Goal: Information Seeking & Learning: Learn about a topic

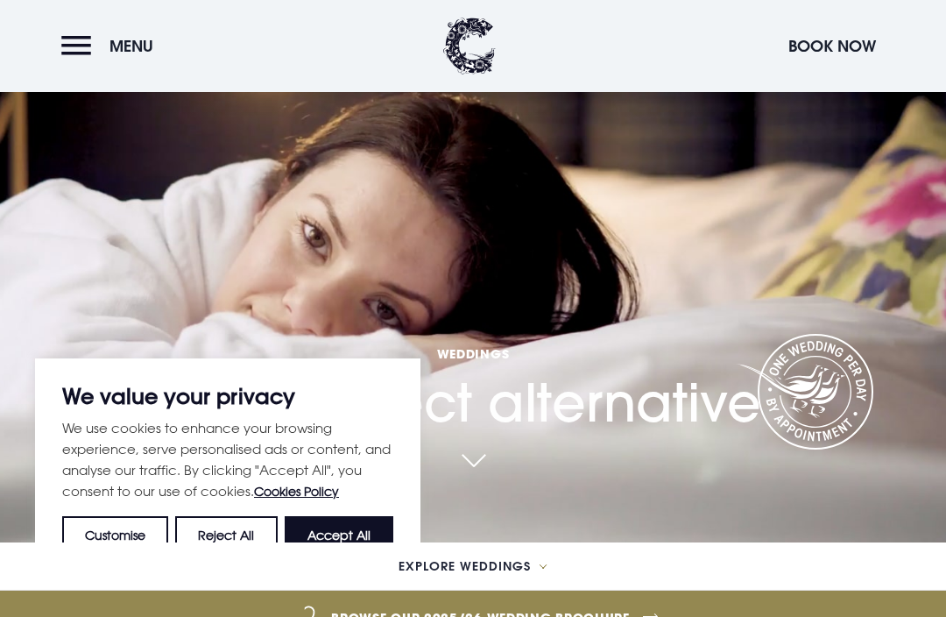
click at [360, 555] on button "Accept All" at bounding box center [339, 535] width 109 height 39
checkbox input "true"
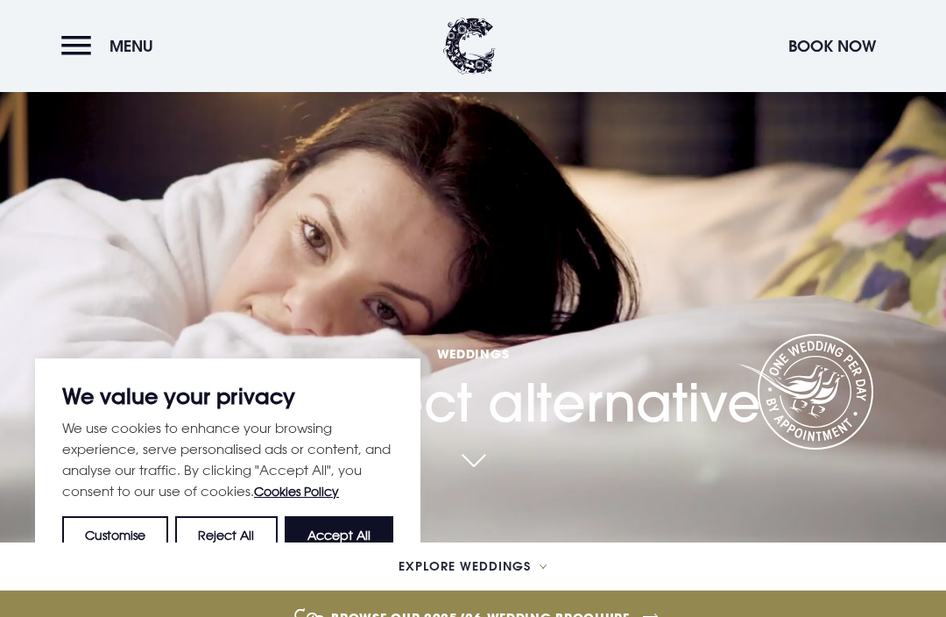
checkbox input "true"
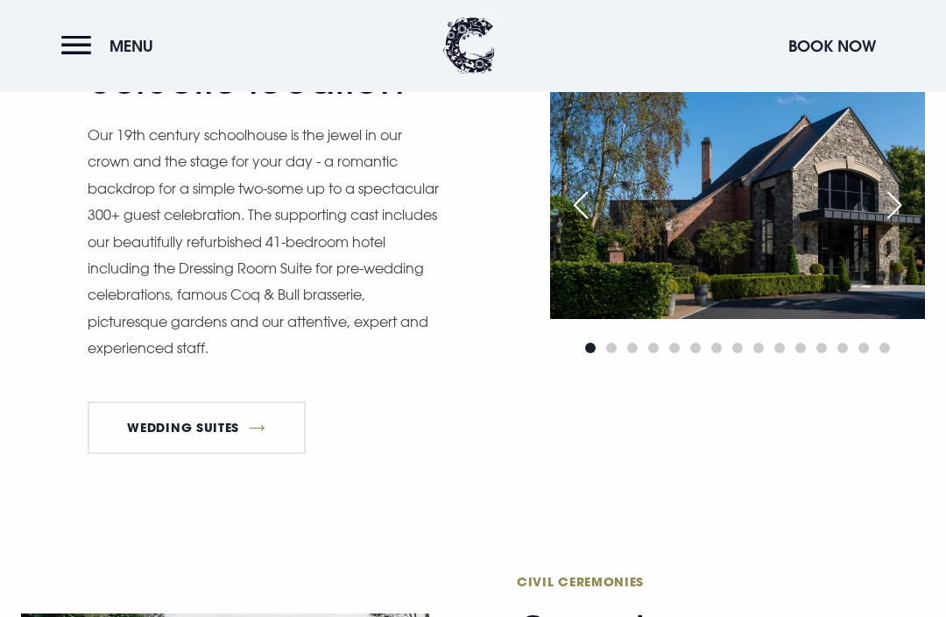
scroll to position [1800, 0]
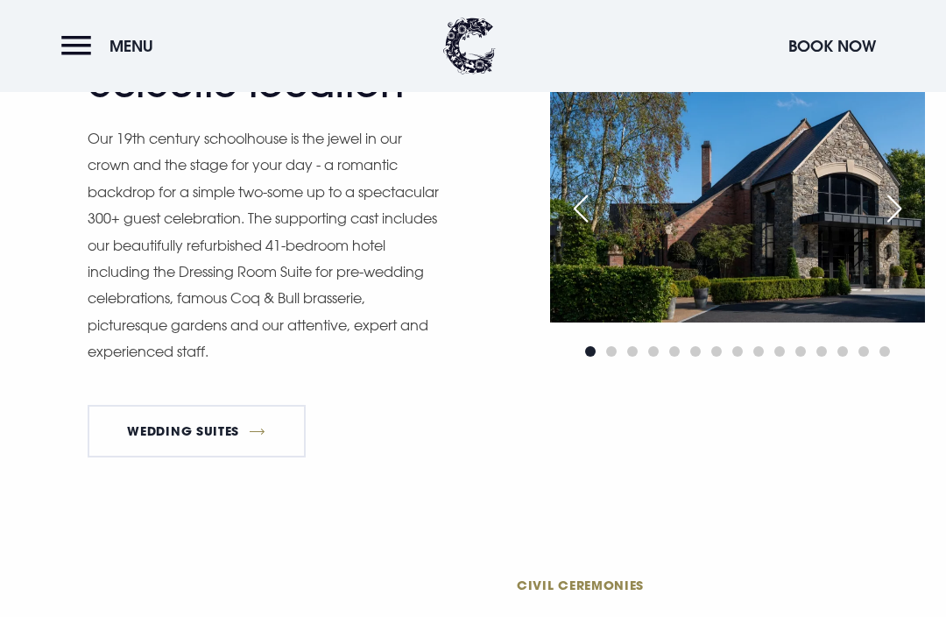
click at [882, 228] on div "Next slide" at bounding box center [895, 208] width 44 height 39
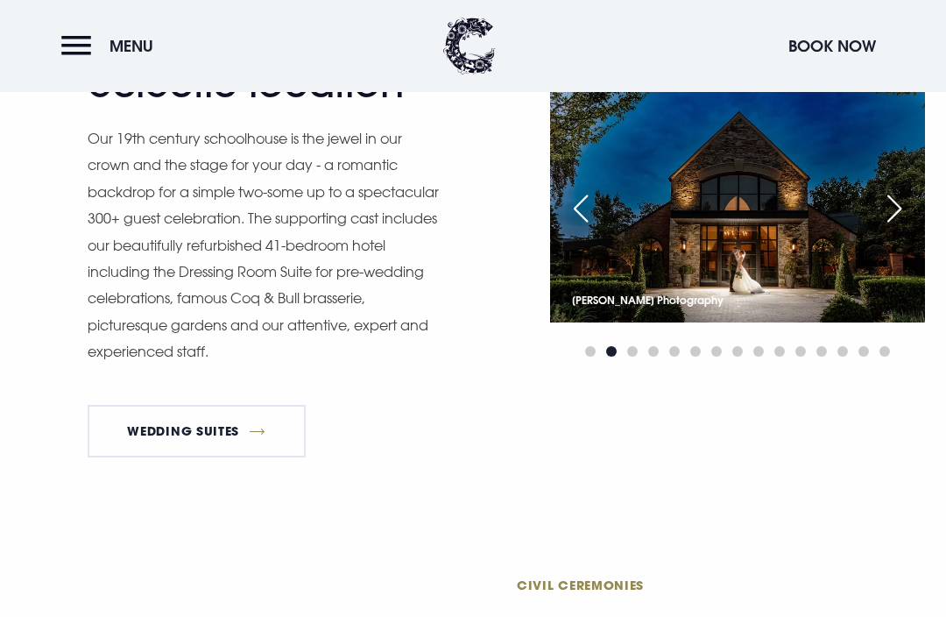
click at [883, 228] on div "Next slide" at bounding box center [895, 208] width 44 height 39
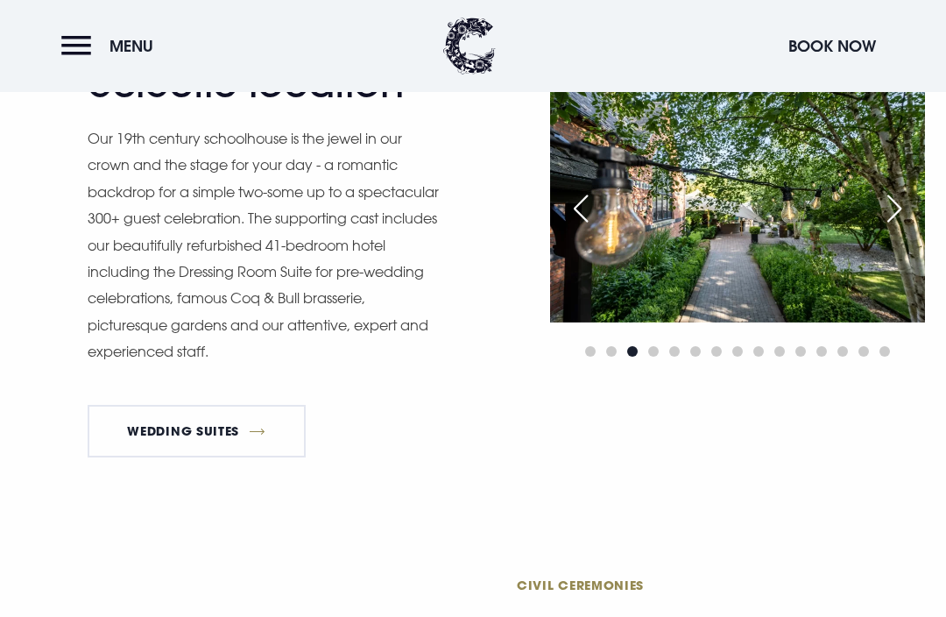
click at [887, 228] on div "Next slide" at bounding box center [895, 208] width 44 height 39
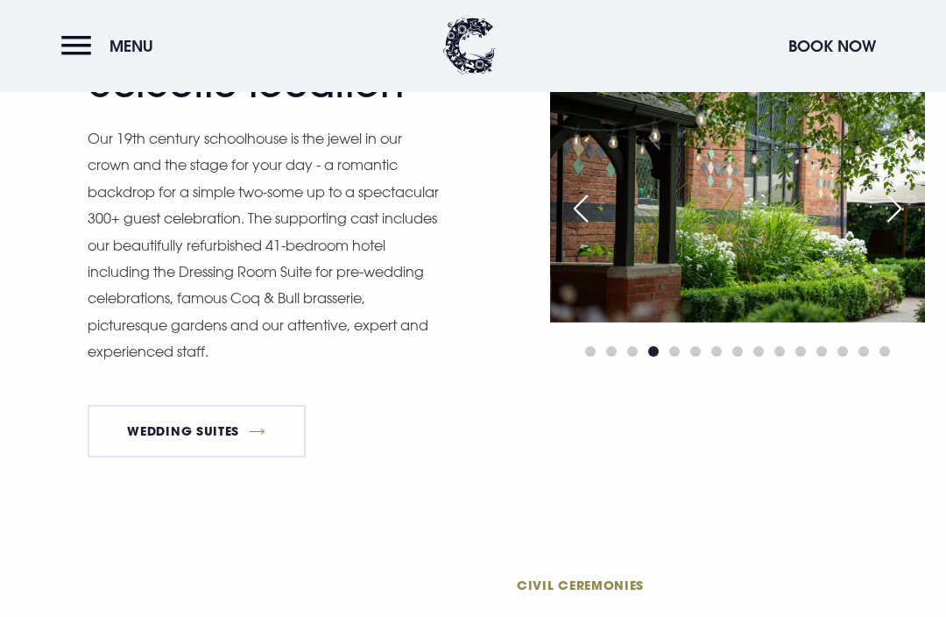
click at [903, 235] on img at bounding box center [737, 198] width 375 height 250
click at [891, 228] on div "Next slide" at bounding box center [895, 208] width 44 height 39
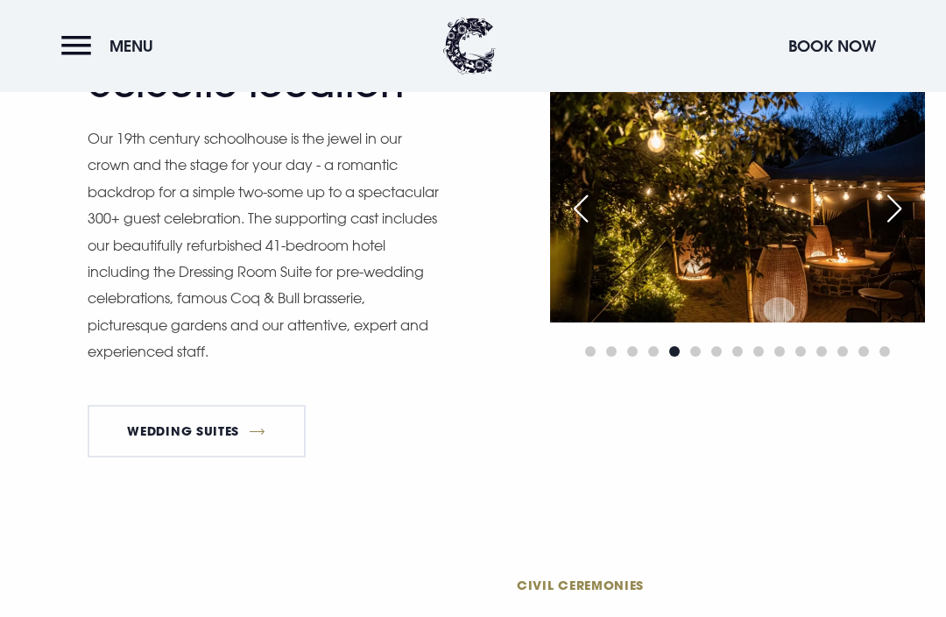
click at [905, 228] on div "Next slide" at bounding box center [895, 208] width 44 height 39
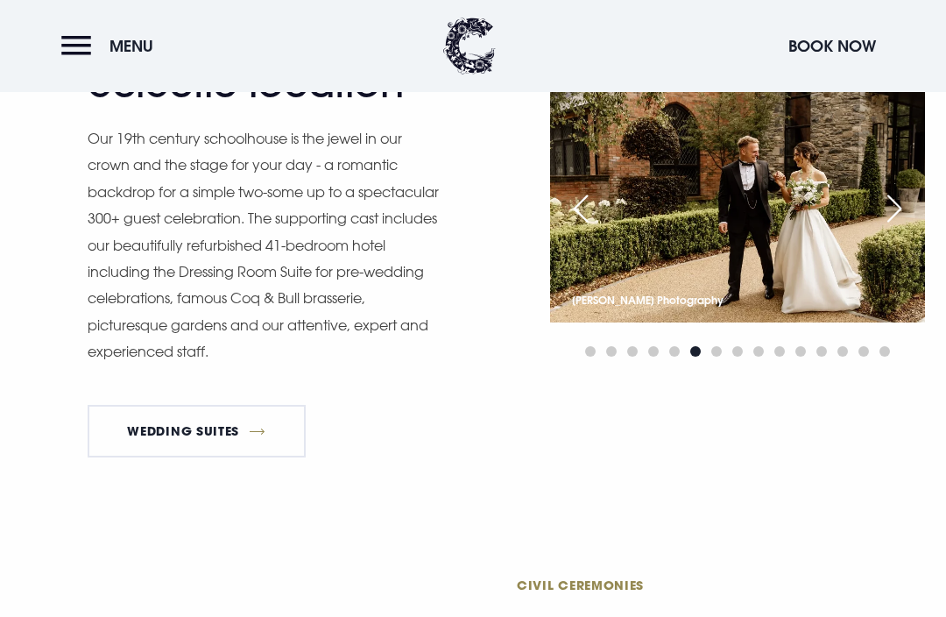
click at [887, 228] on div "Next slide" at bounding box center [895, 208] width 44 height 39
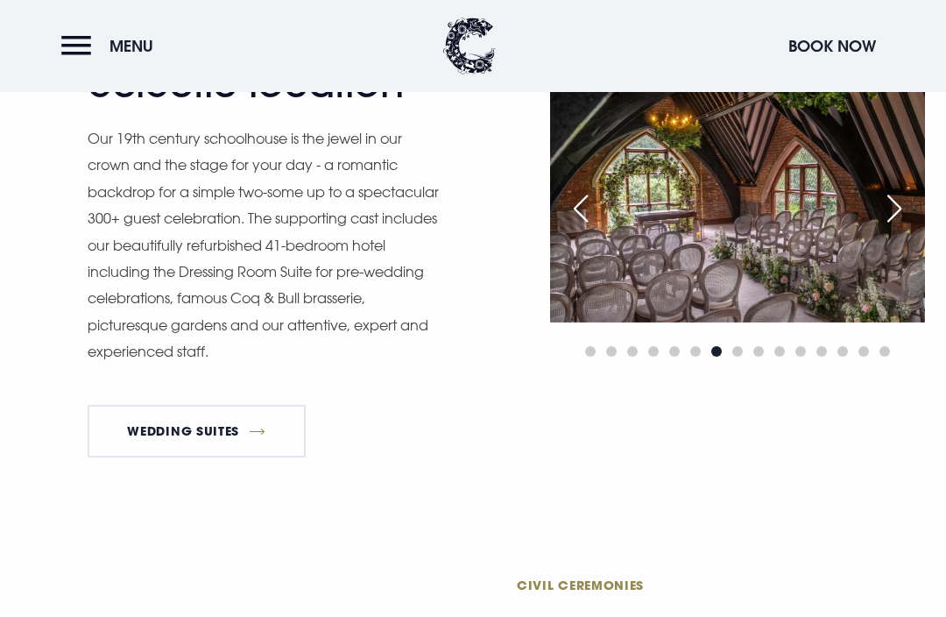
click at [894, 228] on div "Next slide" at bounding box center [895, 208] width 44 height 39
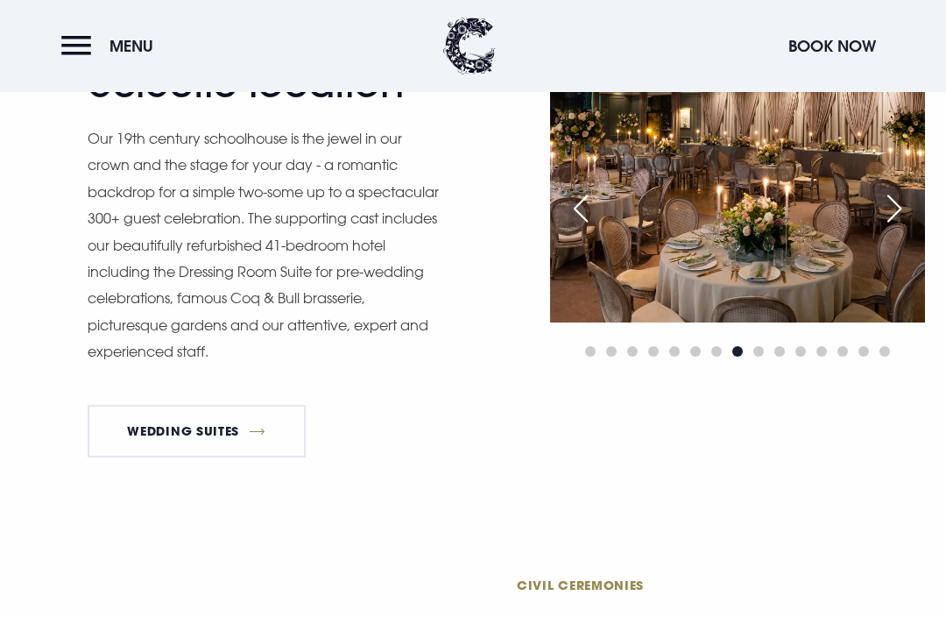
click at [901, 228] on div "Next slide" at bounding box center [895, 208] width 44 height 39
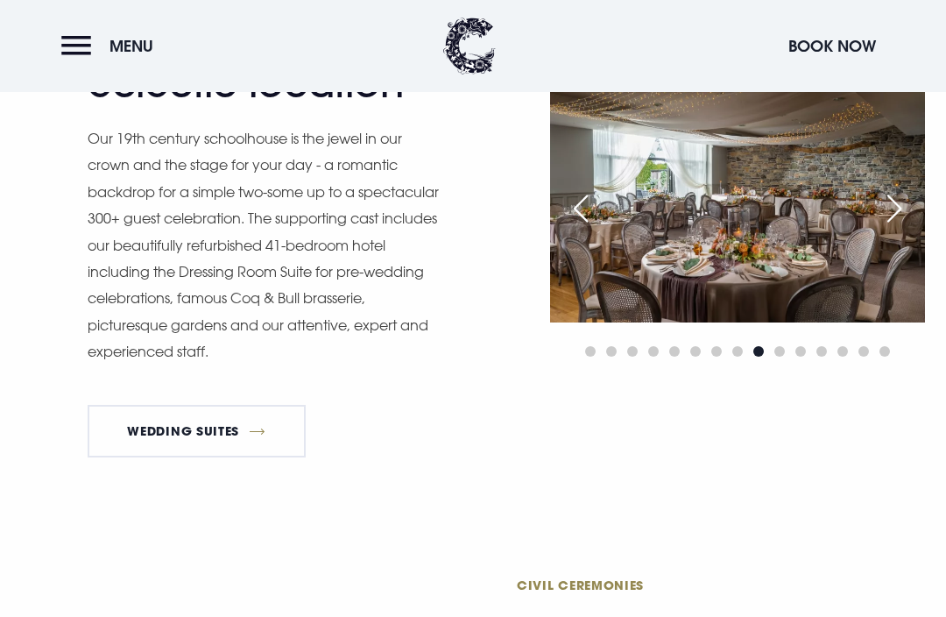
click at [905, 228] on div "Next slide" at bounding box center [895, 208] width 44 height 39
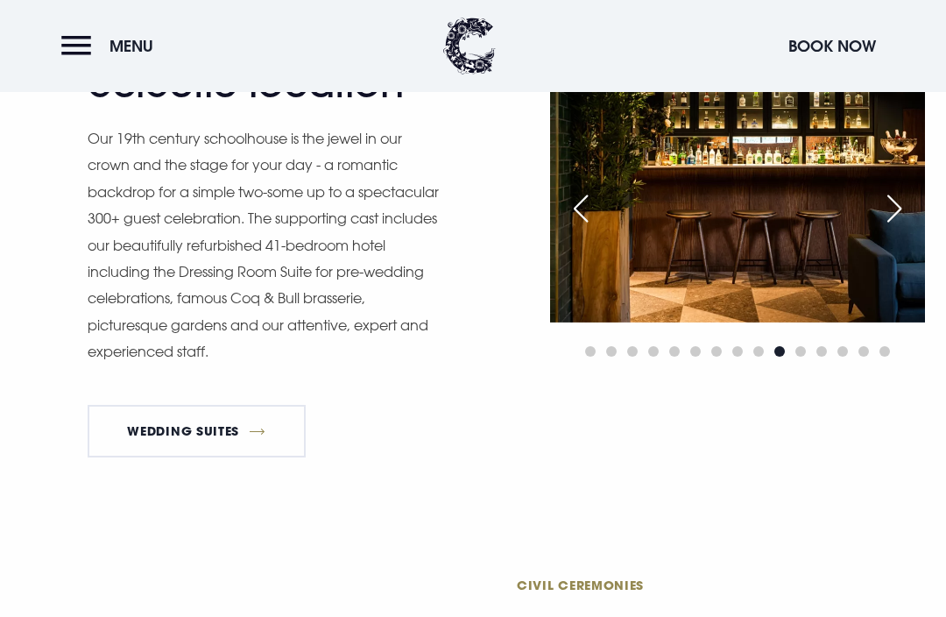
click at [894, 228] on div "Next slide" at bounding box center [895, 208] width 44 height 39
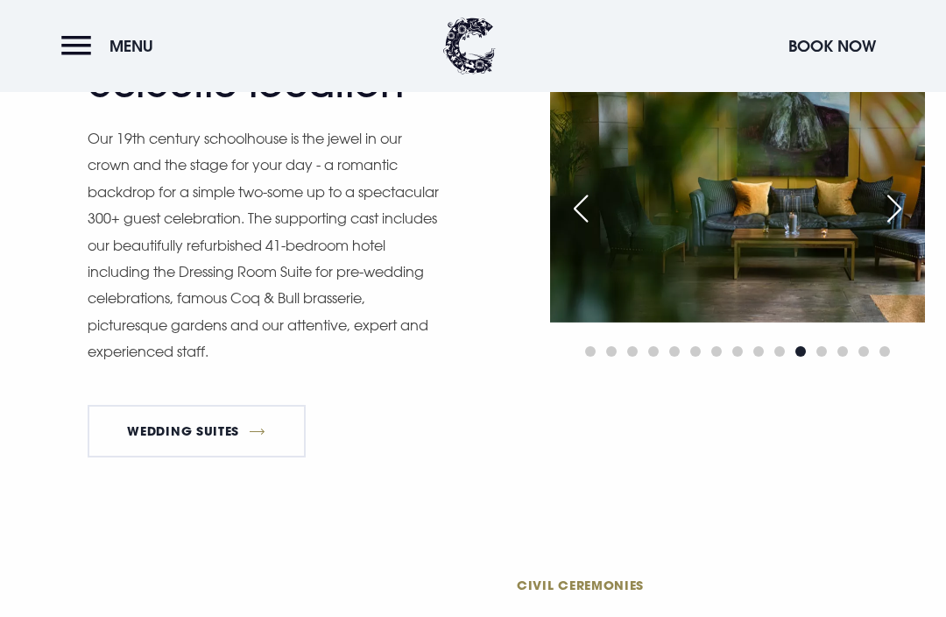
click at [906, 228] on div "Next slide" at bounding box center [895, 208] width 44 height 39
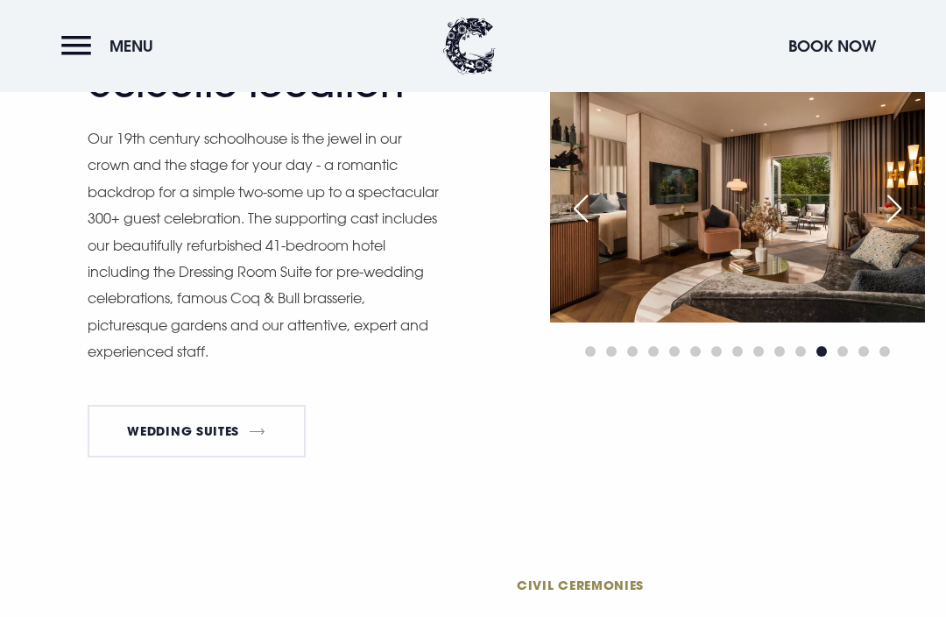
click at [906, 228] on div "Next slide" at bounding box center [895, 208] width 44 height 39
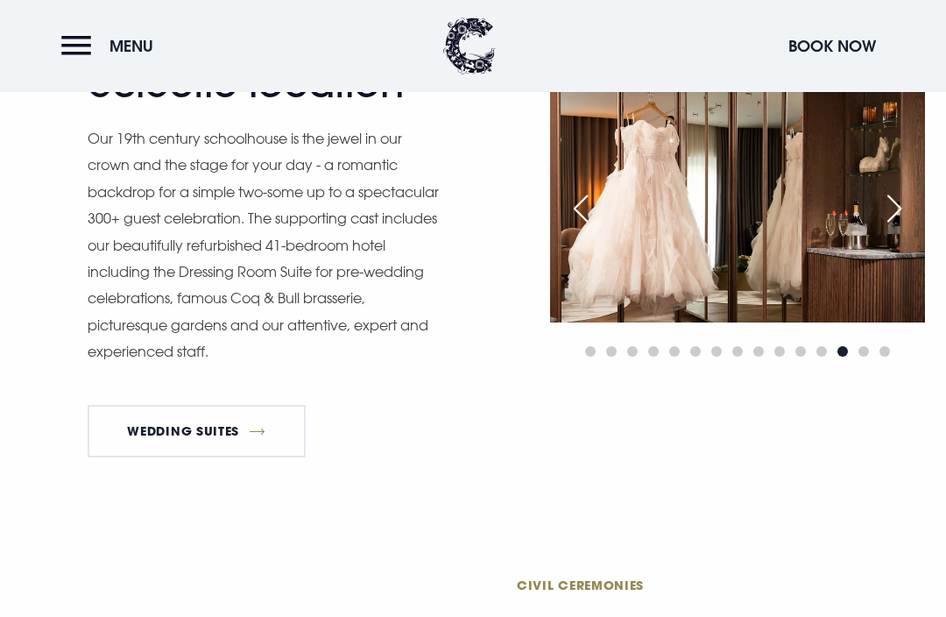
click at [900, 228] on div "Next slide" at bounding box center [895, 208] width 44 height 39
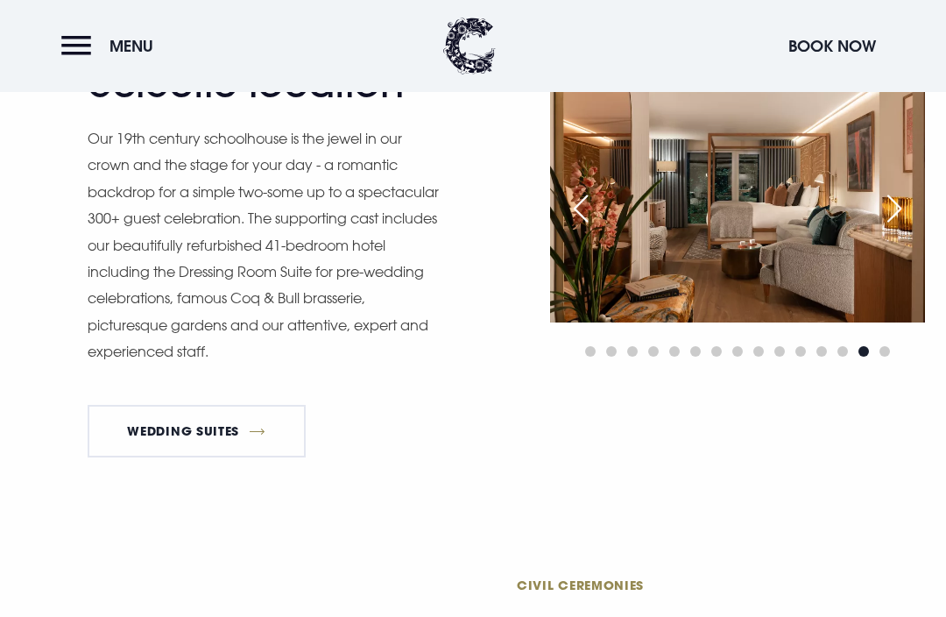
click at [906, 228] on div "Next slide" at bounding box center [895, 208] width 44 height 39
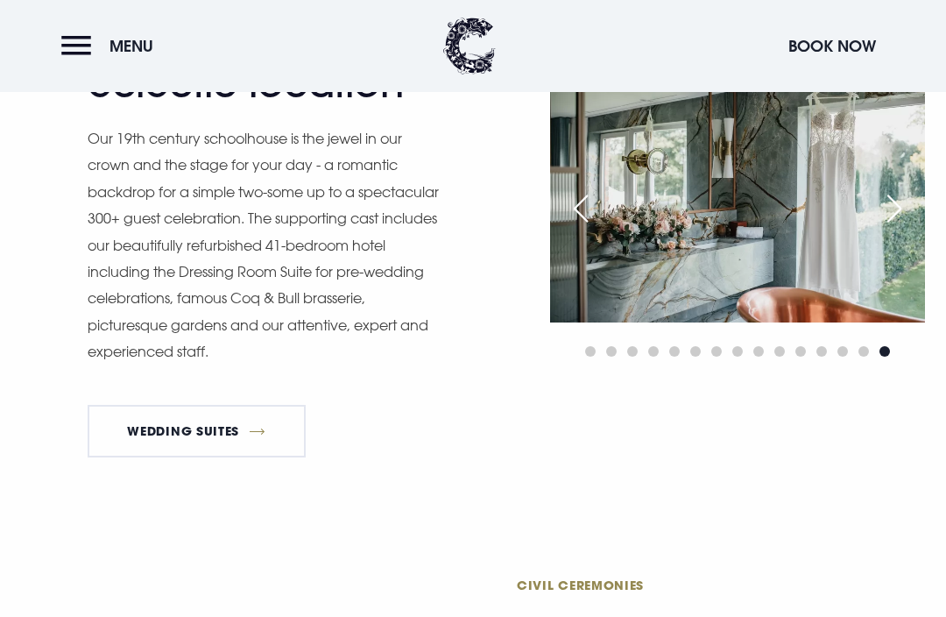
click at [907, 228] on div "Next slide" at bounding box center [895, 208] width 44 height 39
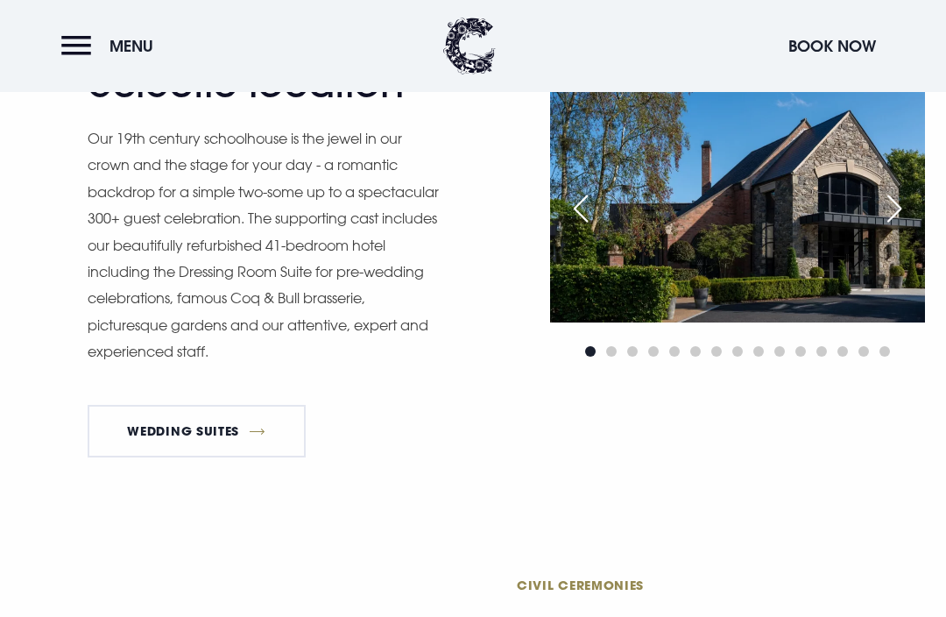
click at [906, 228] on div "Next slide" at bounding box center [895, 208] width 44 height 39
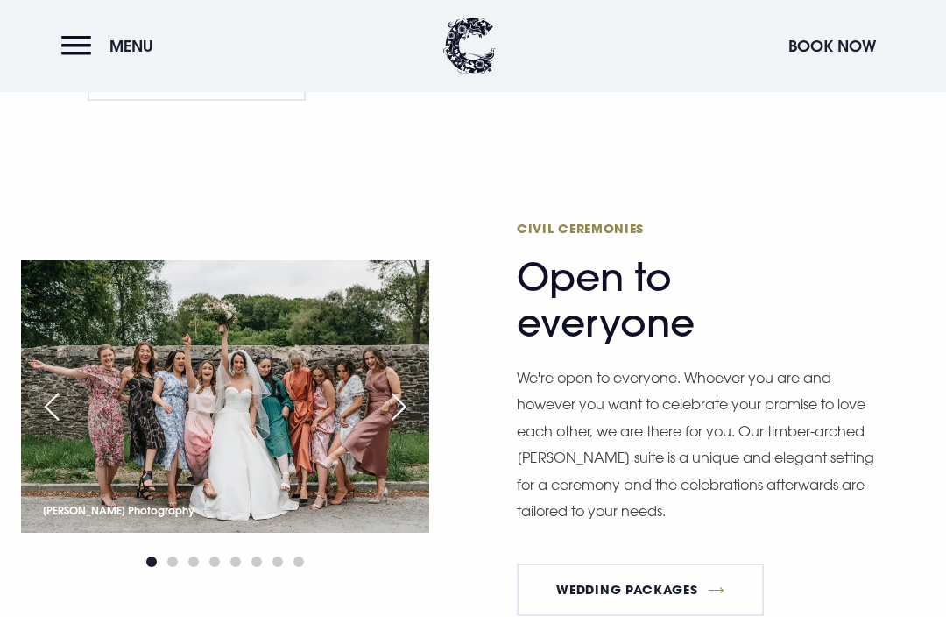
scroll to position [2127, 0]
